Goal: Navigation & Orientation: Go to known website

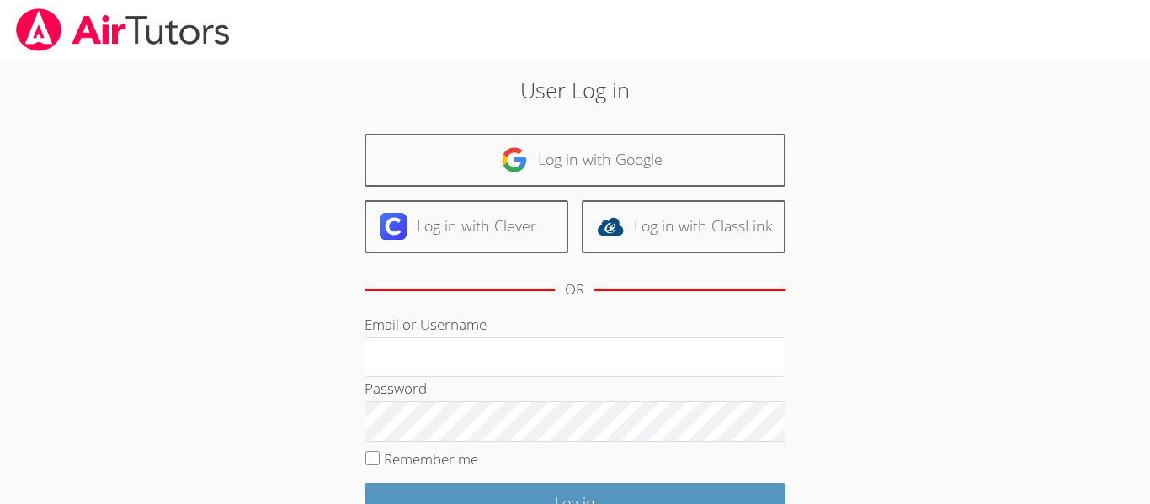
click at [187, 125] on div "User Log in Log in with Google Log in with Clever Log in with ClassLink OR Emai…" at bounding box center [575, 346] width 863 height 571
click at [210, 59] on link at bounding box center [123, 30] width 246 height 61
click at [211, 61] on link at bounding box center [123, 30] width 246 height 61
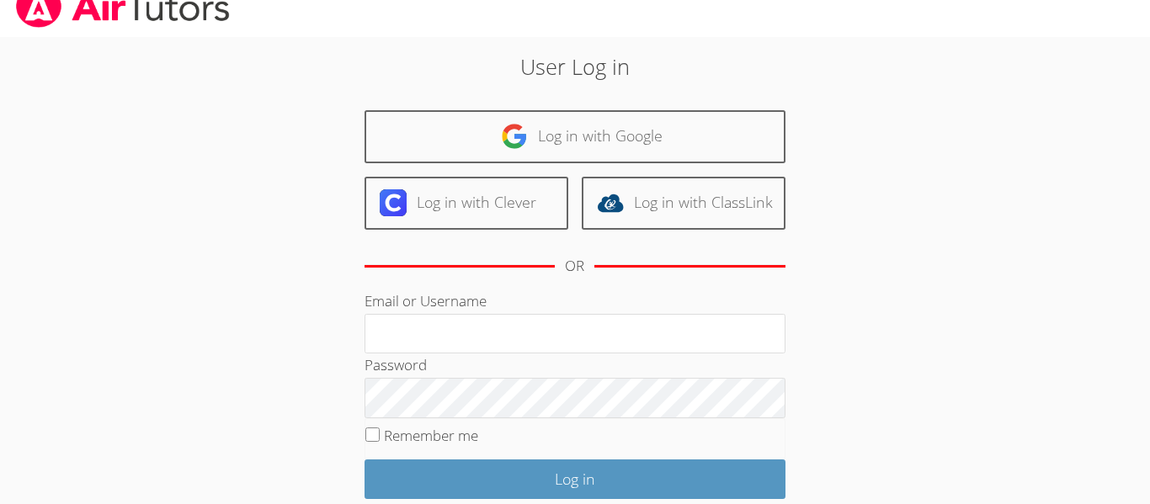
scroll to position [24, 0]
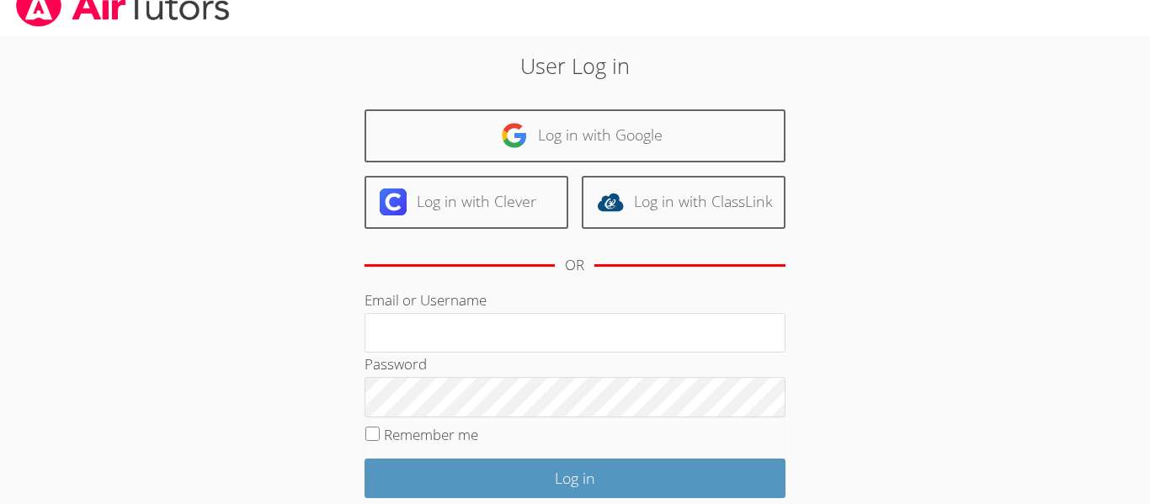
click at [151, 98] on div "User Log in Log in with Google Log in with Clever Log in with ClassLink OR Emai…" at bounding box center [575, 321] width 863 height 571
click at [150, 99] on div "User Log in Log in with Google Log in with Clever Log in with ClassLink OR Emai…" at bounding box center [575, 321] width 863 height 571
click at [136, 115] on body "User Log in Log in with Google Log in with Clever Log in with ClassLink OR Emai…" at bounding box center [575, 228] width 1150 height 504
click at [175, 48] on div "User Log in Log in with Google Log in with Clever Log in with ClassLink OR Emai…" at bounding box center [575, 321] width 863 height 571
click at [151, 99] on div "User Log in Log in with Google Log in with Clever Log in with ClassLink OR Emai…" at bounding box center [575, 321] width 863 height 571
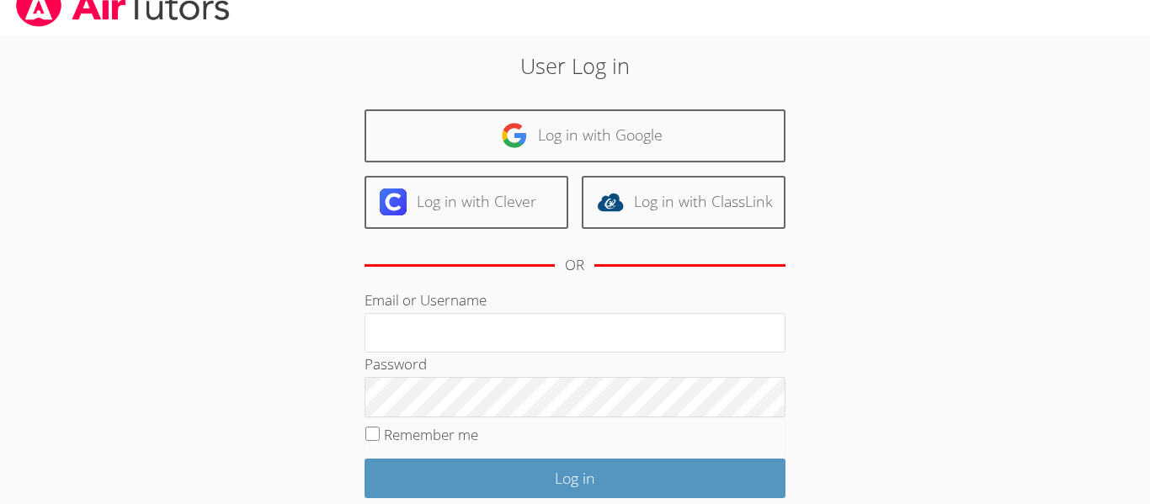
click at [175, 48] on div "User Log in Log in with Google Log in with Clever Log in with ClassLink OR Emai…" at bounding box center [575, 321] width 863 height 571
click at [136, 115] on body "User Log in Log in with Google Log in with Clever Log in with ClassLink OR Emai…" at bounding box center [575, 228] width 1150 height 504
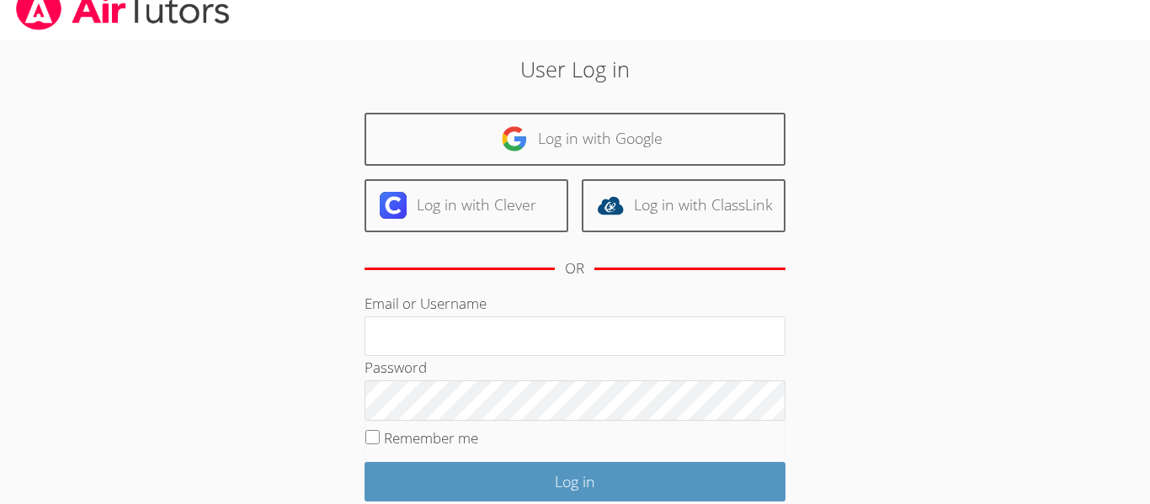
scroll to position [22, 0]
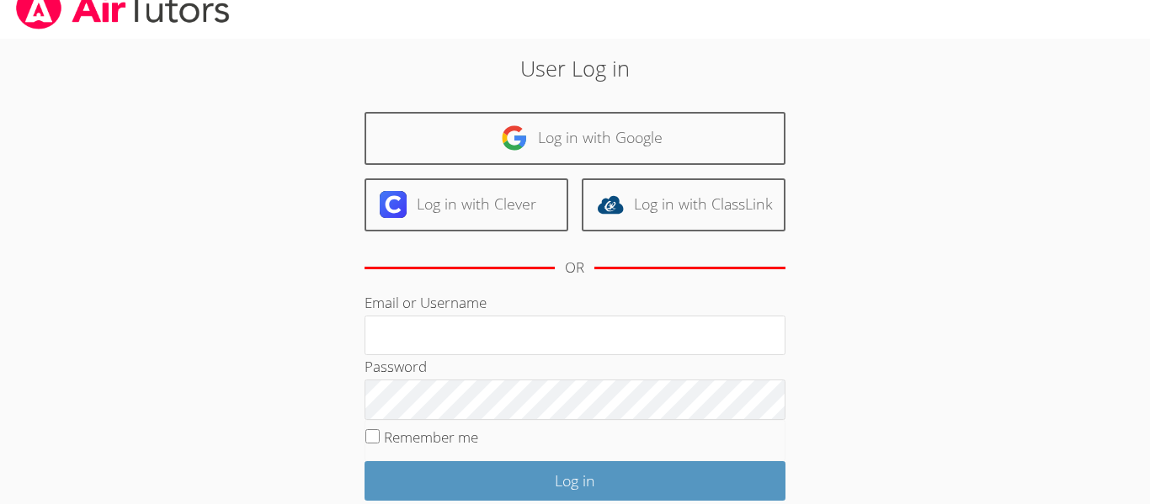
click at [89, 121] on body "User Log in Log in with Google Log in with Clever Log in with ClassLink OR Emai…" at bounding box center [575, 230] width 1150 height 504
